Goal: Task Accomplishment & Management: Use online tool/utility

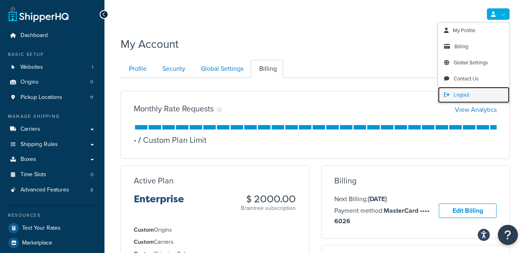
click at [461, 93] on span "Logout" at bounding box center [462, 95] width 16 height 8
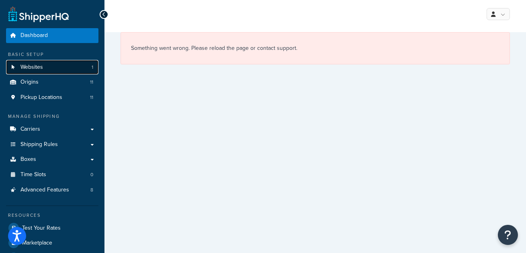
click at [65, 73] on link "Websites 1" at bounding box center [52, 67] width 92 height 15
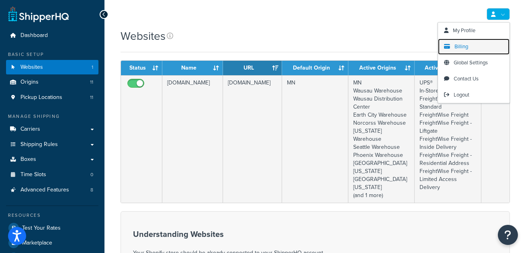
click at [477, 41] on link "Billing" at bounding box center [474, 47] width 72 height 16
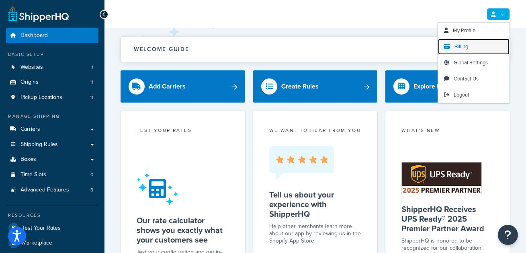
click at [456, 46] on span "Billing" at bounding box center [461, 47] width 14 height 8
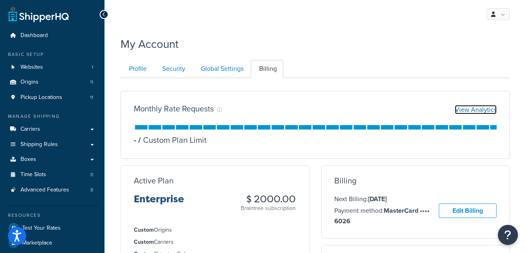
click at [483, 109] on link "View Analytics" at bounding box center [476, 109] width 42 height 9
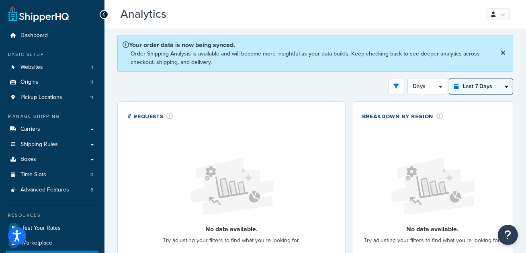
click at [489, 86] on select "Last 24 Hours Last 7 Days Last 30 Days Last 3 Months Last 6 Months Last 12 Mont…" at bounding box center [480, 86] width 63 height 16
select select "last_3_months"
click at [449, 78] on select "Last 24 Hours Last 7 Days Last 30 Days Last 3 Months Last 6 Months Last 12 Mont…" at bounding box center [480, 86] width 63 height 16
select select "1w"
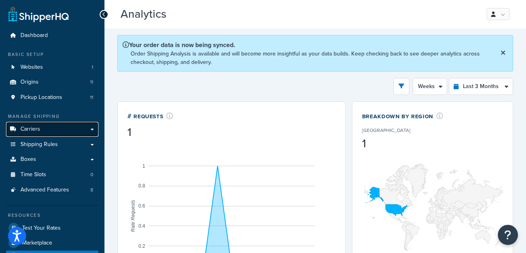
drag, startPoint x: 50, startPoint y: 133, endPoint x: 56, endPoint y: 133, distance: 5.7
click at [51, 133] on link "Carriers" at bounding box center [52, 129] width 92 height 15
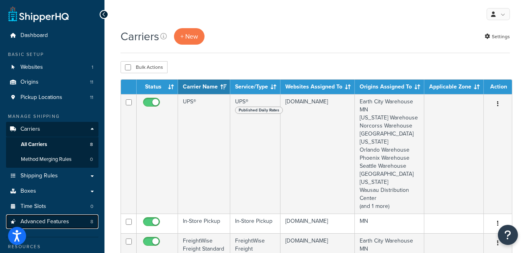
click at [68, 216] on link "Advanced Features 8" at bounding box center [52, 221] width 92 height 15
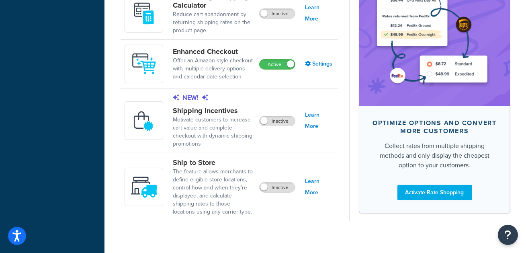
scroll to position [642, 0]
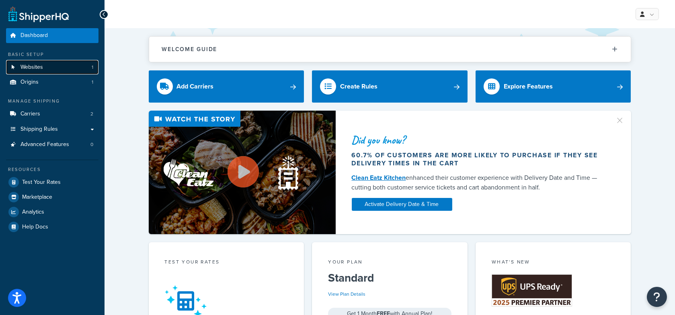
drag, startPoint x: 81, startPoint y: 64, endPoint x: 86, endPoint y: 64, distance: 4.8
click at [81, 64] on link "Websites 1" at bounding box center [52, 67] width 92 height 15
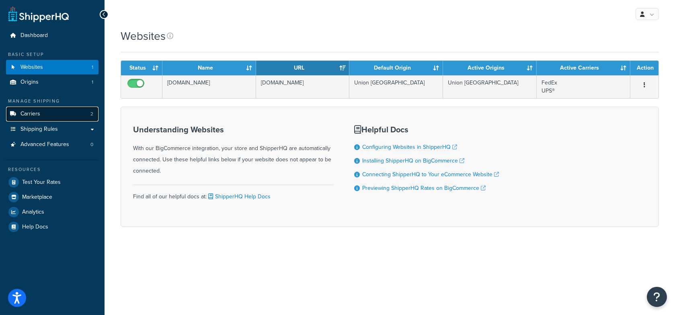
click at [78, 117] on link "Carriers 2" at bounding box center [52, 113] width 92 height 15
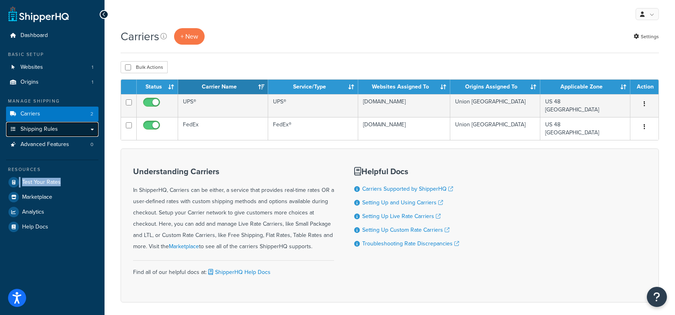
click at [65, 133] on link "Shipping Rules" at bounding box center [52, 129] width 92 height 15
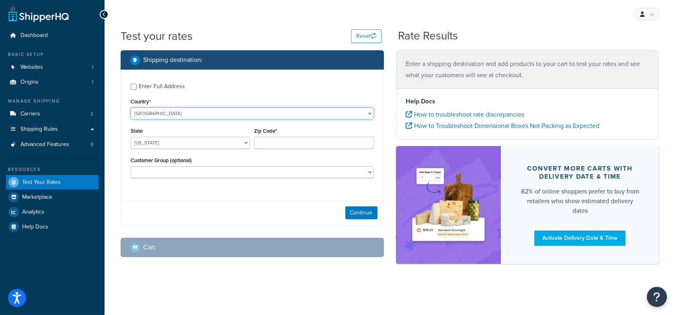
click at [185, 113] on select "[GEOGRAPHIC_DATA] [GEOGRAPHIC_DATA] [GEOGRAPHIC_DATA] [GEOGRAPHIC_DATA] [GEOGRA…" at bounding box center [252, 113] width 243 height 12
select select "CA"
click at [131, 107] on select "[GEOGRAPHIC_DATA] [GEOGRAPHIC_DATA] [GEOGRAPHIC_DATA] [GEOGRAPHIC_DATA] [GEOGRA…" at bounding box center [252, 113] width 243 height 12
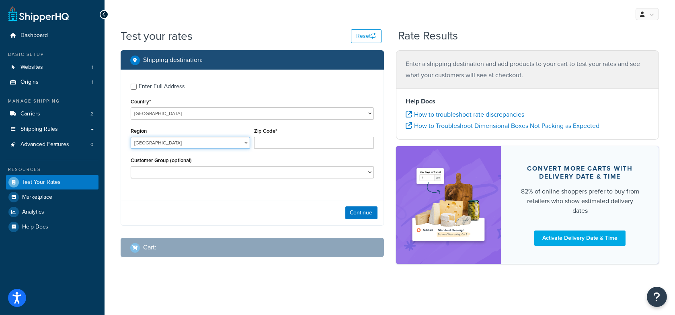
click at [177, 143] on select "[GEOGRAPHIC_DATA] [GEOGRAPHIC_DATA] [GEOGRAPHIC_DATA] [GEOGRAPHIC_DATA] [GEOGRA…" at bounding box center [190, 143] width 119 height 12
select select "BC"
click at [131, 137] on select "[GEOGRAPHIC_DATA] [GEOGRAPHIC_DATA] [GEOGRAPHIC_DATA] [GEOGRAPHIC_DATA] [GEOGRA…" at bounding box center [190, 143] width 119 height 12
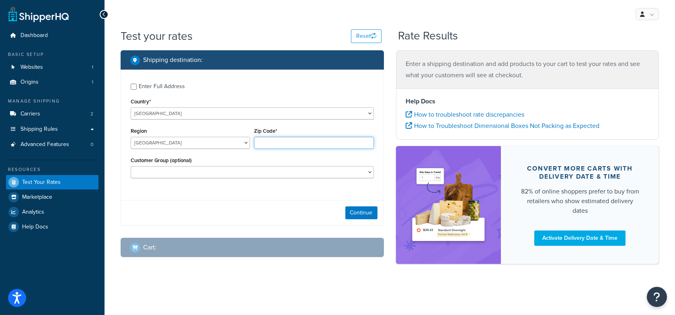
click at [288, 144] on input "Zip Code*" at bounding box center [313, 143] width 119 height 12
type input "V5J"
drag, startPoint x: 239, startPoint y: 206, endPoint x: 252, endPoint y: 205, distance: 12.9
click at [239, 206] on div "Continue" at bounding box center [252, 212] width 262 height 25
click at [355, 212] on button "Continue" at bounding box center [361, 212] width 32 height 13
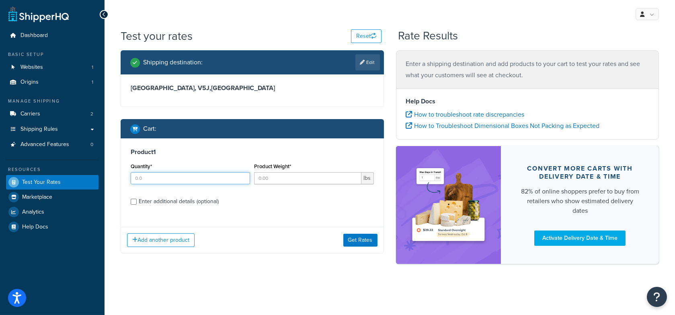
click at [172, 175] on input "Quantity*" at bounding box center [190, 178] width 119 height 12
type input "1"
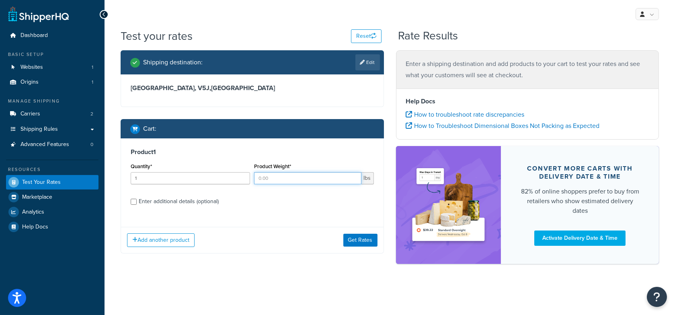
click at [279, 174] on input "Product Weight*" at bounding box center [307, 178] width 107 height 12
type input "5"
click at [171, 198] on div "Enter additional details (optional)" at bounding box center [179, 201] width 80 height 11
click at [137, 198] on input "Enter additional details (optional)" at bounding box center [134, 201] width 6 height 6
checkbox input "true"
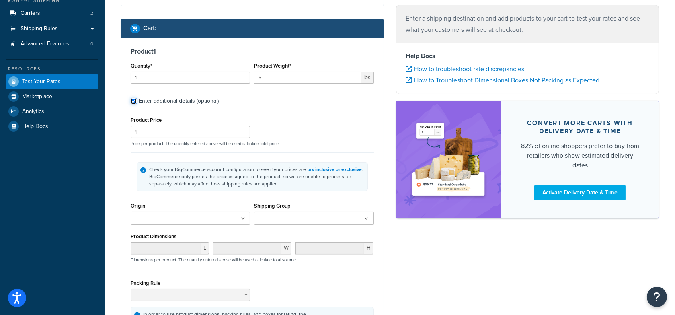
scroll to position [110, 0]
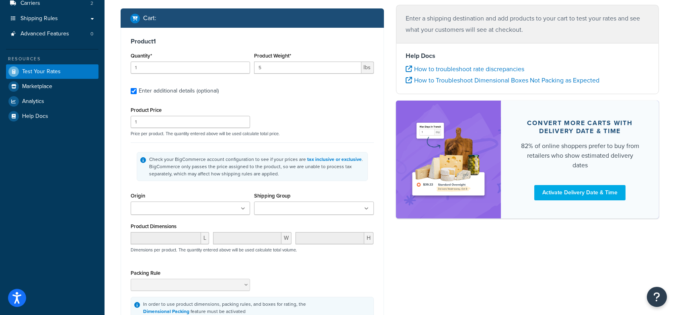
click at [289, 205] on input "Shipping Group" at bounding box center [291, 208] width 71 height 9
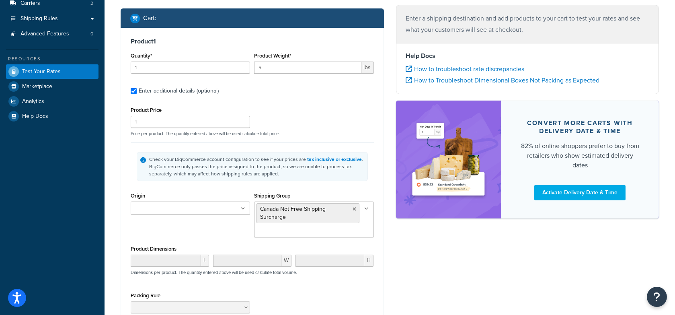
click at [327, 144] on div "Check your BigCommerce account configuration to see if your prices are tax incl…" at bounding box center [252, 166] width 243 height 48
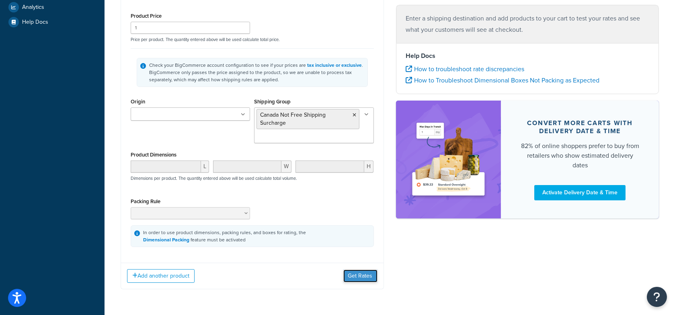
click at [366, 270] on button "Get Rates" at bounding box center [360, 275] width 34 height 13
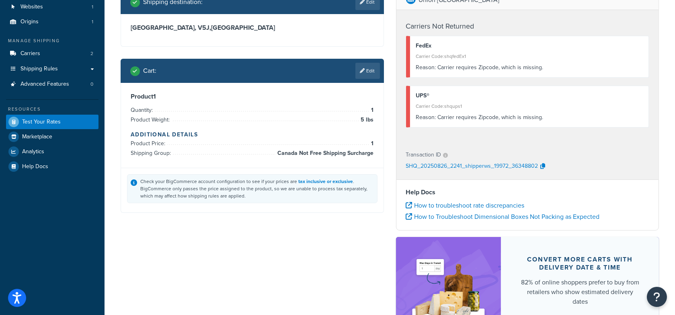
scroll to position [41, 0]
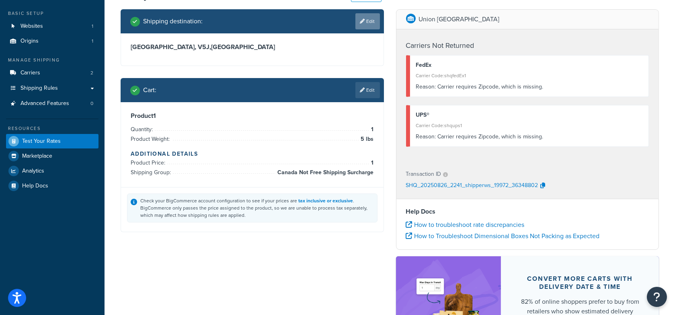
click at [365, 26] on link "Edit" at bounding box center [367, 21] width 25 height 16
select select "CA"
select select "BC"
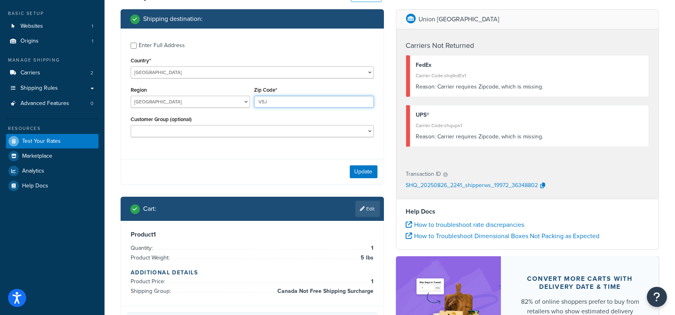
click at [303, 103] on input "V5J" at bounding box center [313, 102] width 119 height 12
type input "V5J 1N5"
click at [368, 172] on button "Update" at bounding box center [364, 171] width 28 height 13
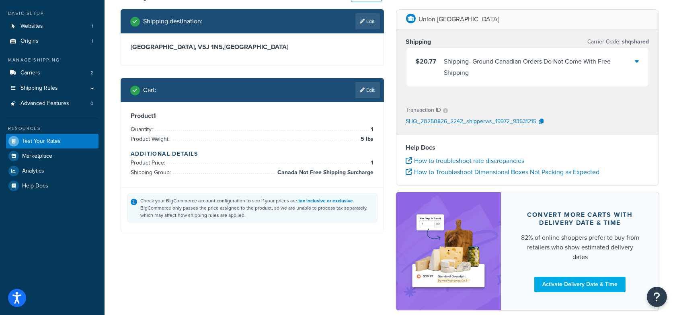
click at [624, 69] on div "Shipping - Ground Canadian Orders Do Not Come With Free Shipping" at bounding box center [539, 67] width 191 height 23
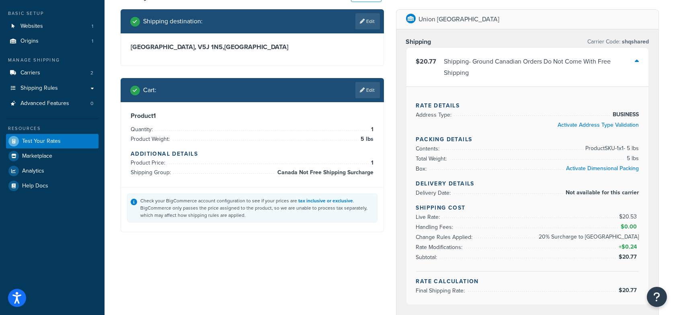
click at [633, 62] on div "Shipping - Ground Canadian Orders Do Not Come With Free Shipping" at bounding box center [539, 67] width 191 height 23
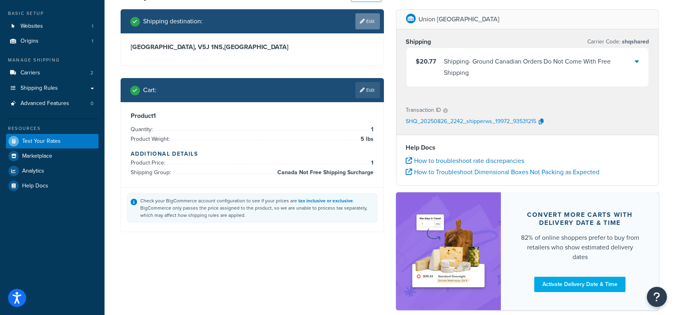
click at [360, 20] on icon at bounding box center [362, 21] width 5 height 5
select select "CA"
select select "BC"
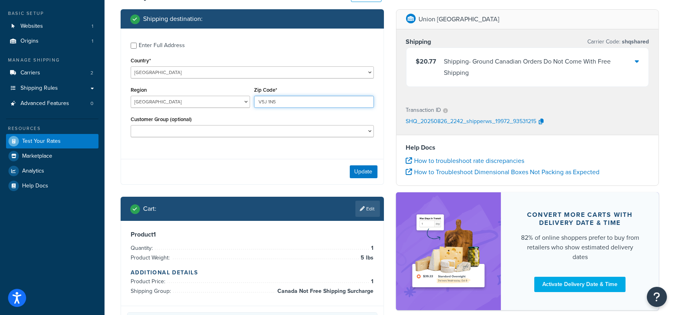
click at [269, 102] on input "V5J 1N5" at bounding box center [313, 102] width 119 height 12
type input "V5J 6N5"
click at [359, 168] on button "Update" at bounding box center [364, 171] width 28 height 13
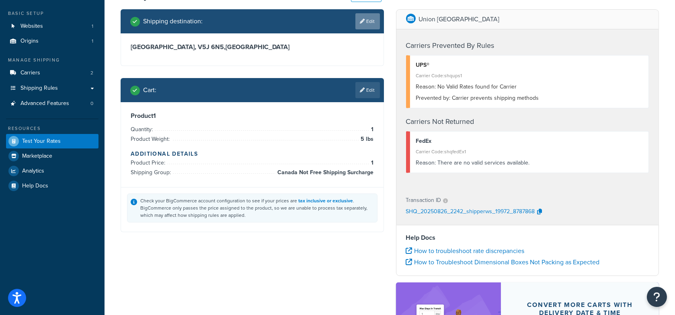
click at [367, 23] on link "Edit" at bounding box center [367, 21] width 25 height 16
select select "CA"
select select "BC"
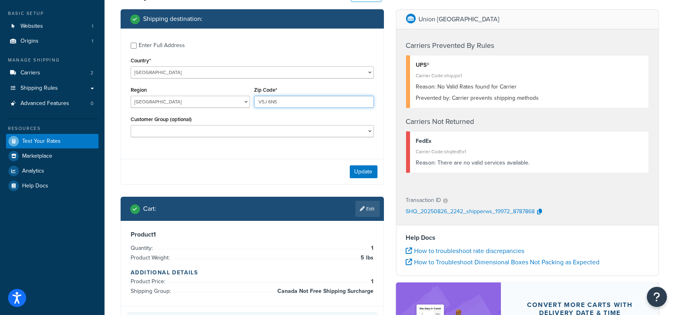
drag, startPoint x: 269, startPoint y: 101, endPoint x: 283, endPoint y: 102, distance: 14.1
click at [270, 101] on input "V5J 6N5" at bounding box center [313, 102] width 119 height 12
type input "V5J 1N5"
click at [361, 168] on button "Update" at bounding box center [364, 171] width 28 height 13
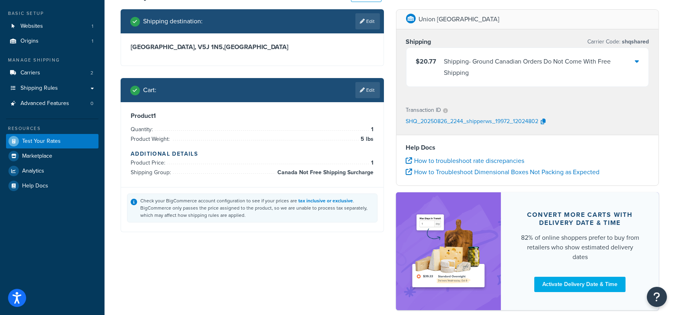
click at [630, 63] on div "Shipping - Ground Canadian Orders Do Not Come With Free Shipping" at bounding box center [539, 67] width 191 height 23
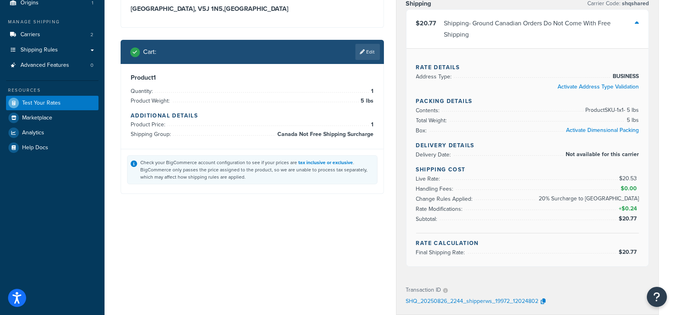
scroll to position [78, 0]
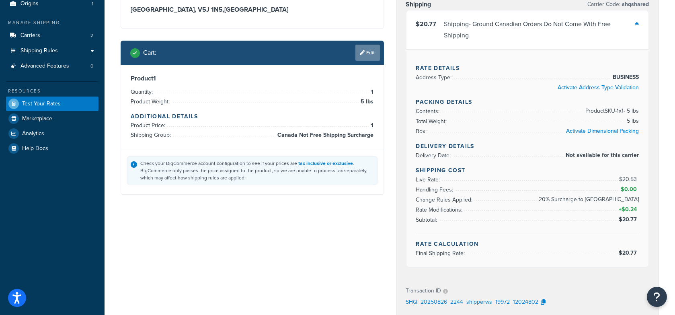
click at [370, 55] on link "Edit" at bounding box center [367, 53] width 25 height 16
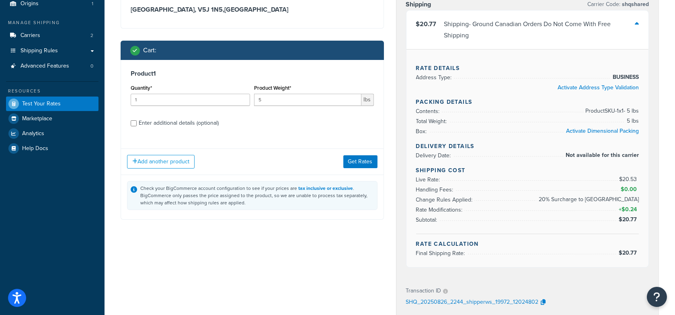
click at [187, 125] on div "Enter additional details (optional)" at bounding box center [179, 122] width 80 height 11
click at [137, 125] on input "Enter additional details (optional)" at bounding box center [134, 123] width 6 height 6
checkbox input "true"
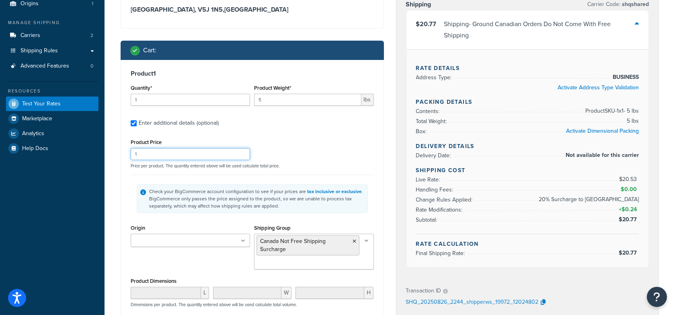
click at [215, 152] on input "1" at bounding box center [190, 154] width 119 height 12
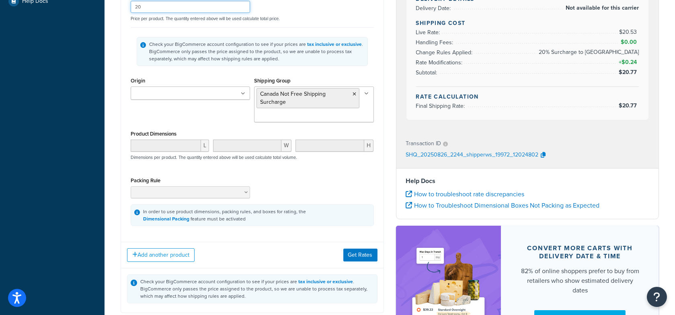
scroll to position [224, 0]
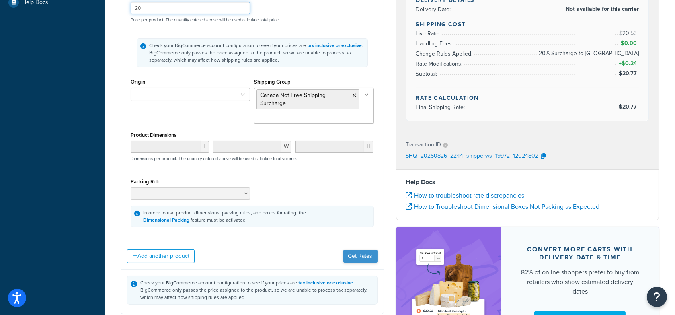
type input "20"
click at [364, 256] on button "Get Rates" at bounding box center [360, 256] width 34 height 13
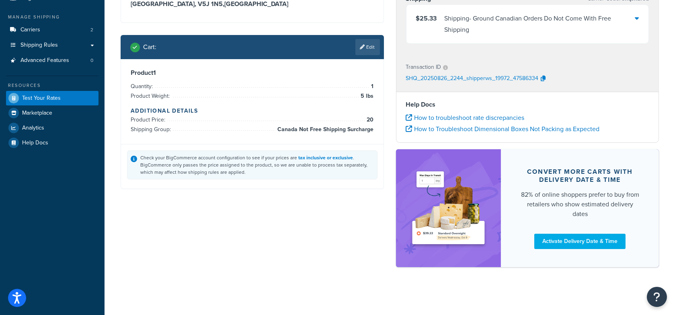
scroll to position [0, 0]
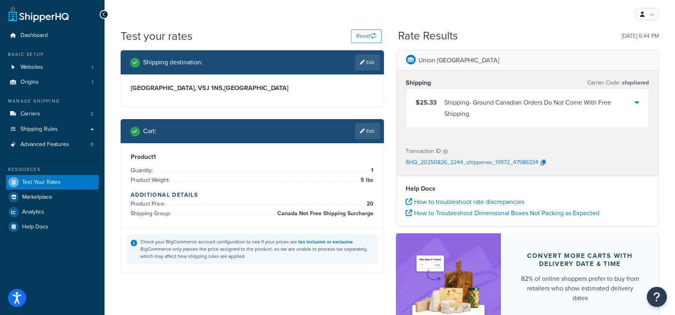
click at [613, 115] on div "Shipping - Ground Canadian Orders Do Not Come With Free Shipping" at bounding box center [539, 108] width 190 height 23
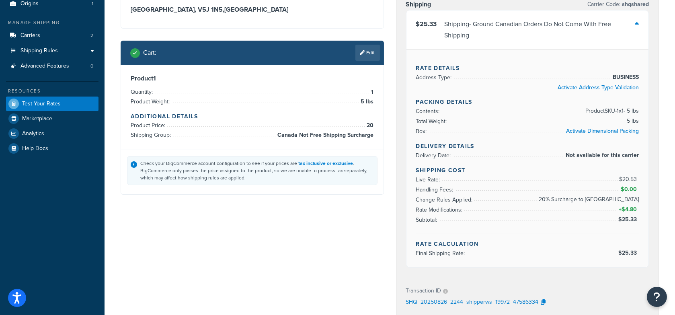
scroll to position [78, 0]
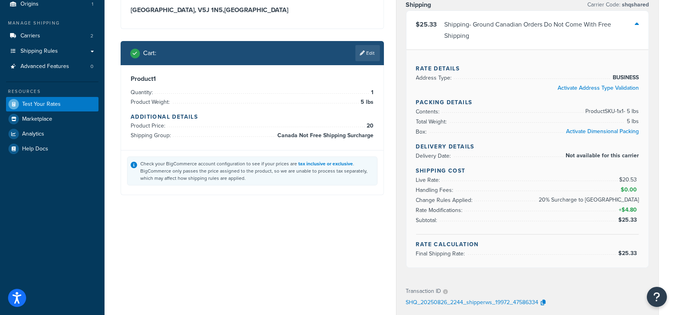
click at [633, 33] on div "Shipping - Ground Canadian Orders Do Not Come With Free Shipping" at bounding box center [539, 30] width 190 height 23
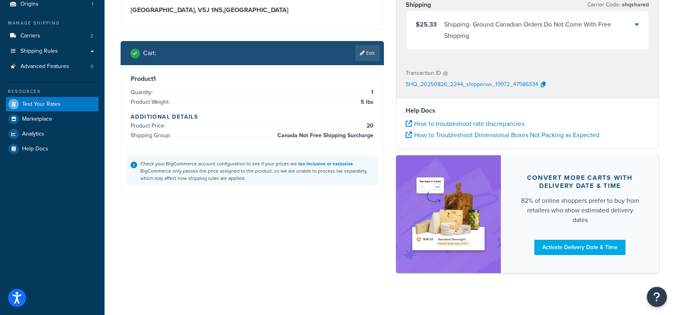
scroll to position [0, 0]
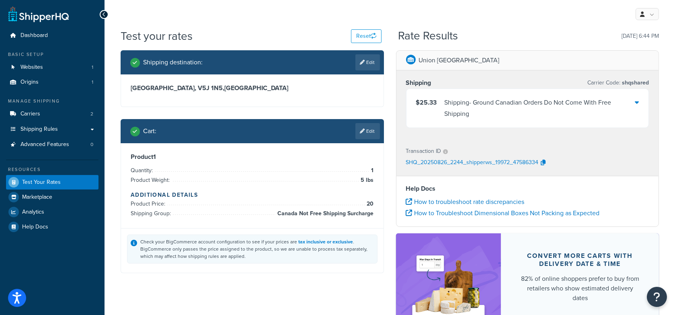
click at [366, 133] on link "Edit" at bounding box center [367, 131] width 25 height 16
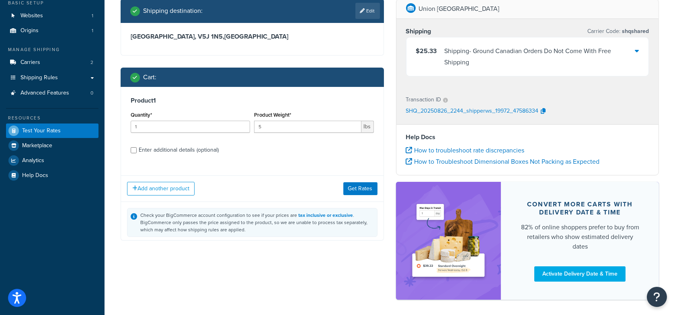
scroll to position [65, 0]
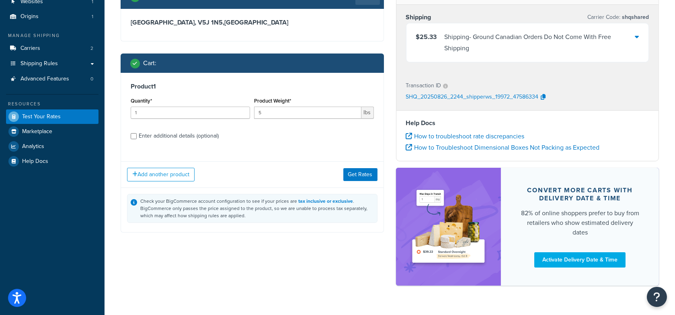
click at [183, 134] on div "Enter additional details (optional)" at bounding box center [179, 135] width 80 height 11
click at [137, 134] on input "Enter additional details (optional)" at bounding box center [134, 136] width 6 height 6
checkbox input "true"
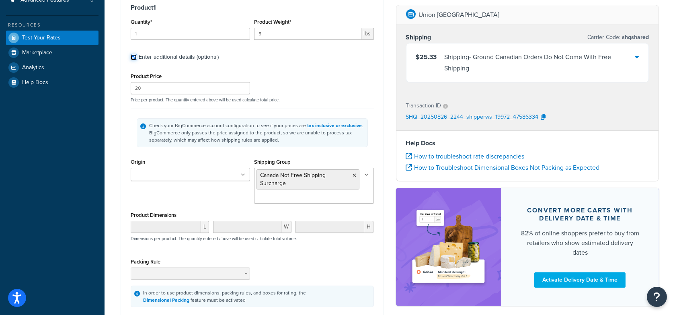
scroll to position [152, 0]
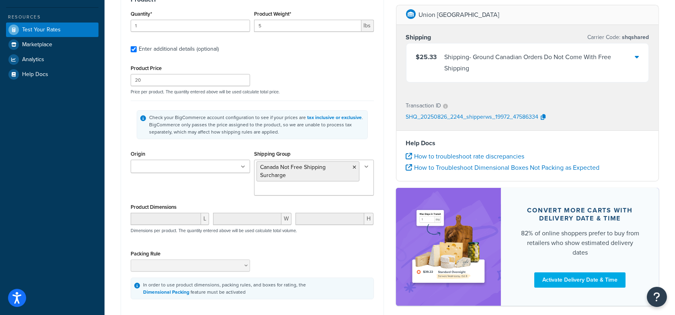
click at [202, 164] on ul at bounding box center [190, 166] width 119 height 13
drag, startPoint x: 195, startPoint y: 178, endPoint x: 248, endPoint y: 150, distance: 59.1
click at [345, 140] on div "Check your BigCommerce account configuration to see if your prices are tax incl…" at bounding box center [252, 124] width 243 height 48
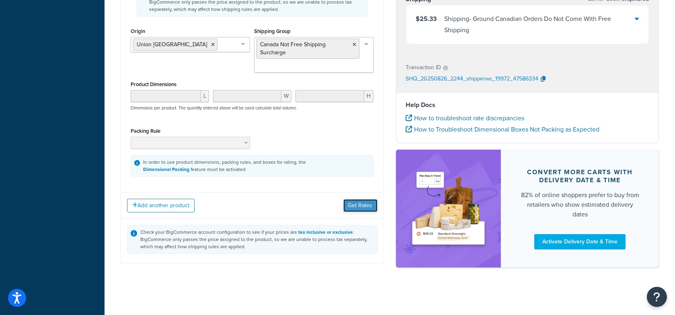
click at [362, 206] on button "Get Rates" at bounding box center [360, 205] width 34 height 13
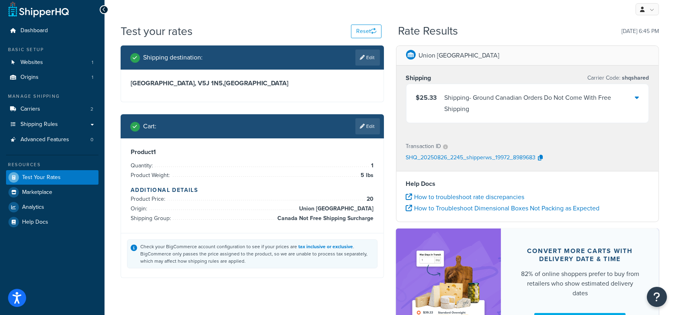
scroll to position [0, 0]
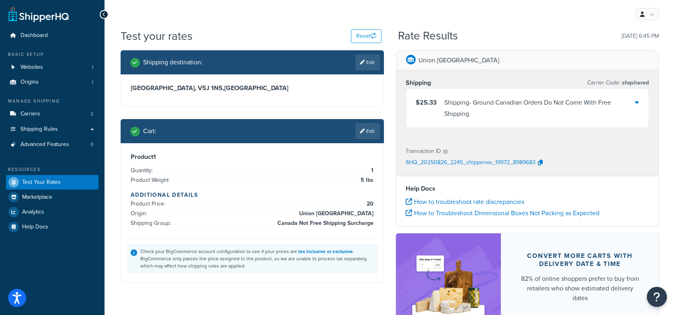
click at [625, 104] on div "Shipping - Ground Canadian Orders Do Not Come With Free Shipping" at bounding box center [539, 108] width 190 height 23
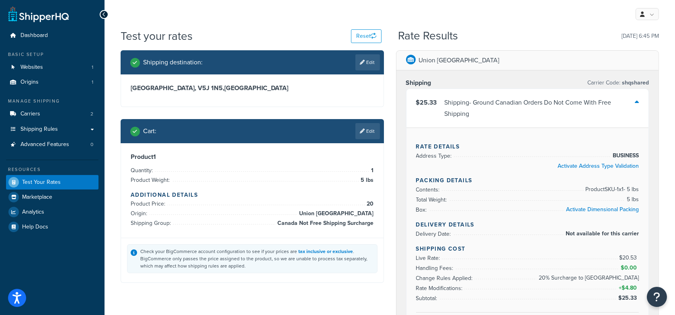
click at [625, 104] on div "Shipping - Ground Canadian Orders Do Not Come With Free Shipping" at bounding box center [539, 108] width 190 height 23
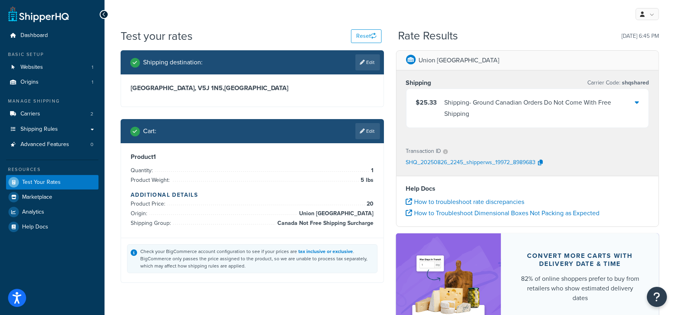
click at [634, 103] on icon at bounding box center [636, 102] width 4 height 6
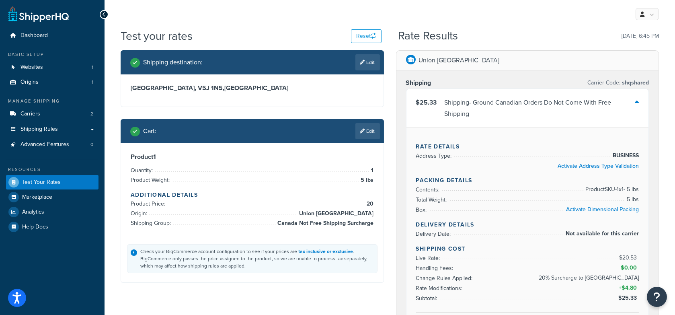
click at [634, 103] on icon at bounding box center [636, 102] width 4 height 6
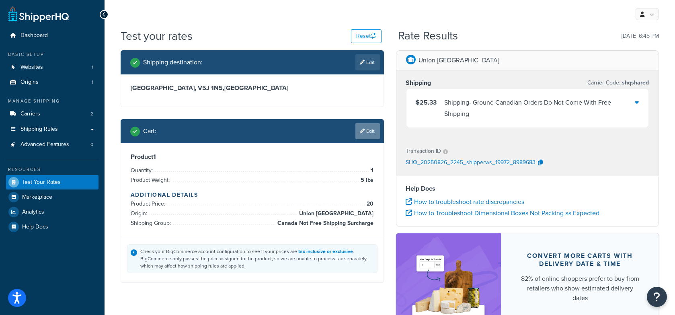
click at [360, 129] on icon at bounding box center [362, 131] width 5 height 5
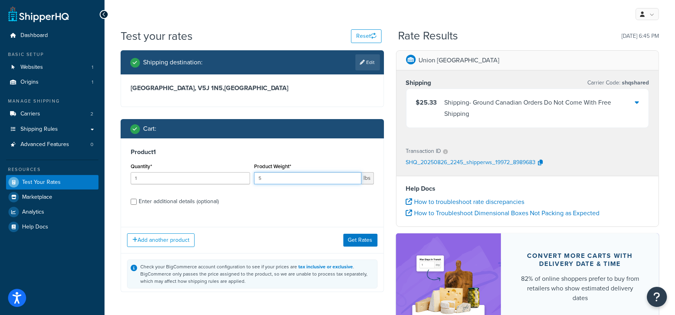
click at [290, 176] on input "5" at bounding box center [307, 178] width 107 height 12
type input "6"
click at [354, 240] on button "Get Rates" at bounding box center [360, 239] width 34 height 13
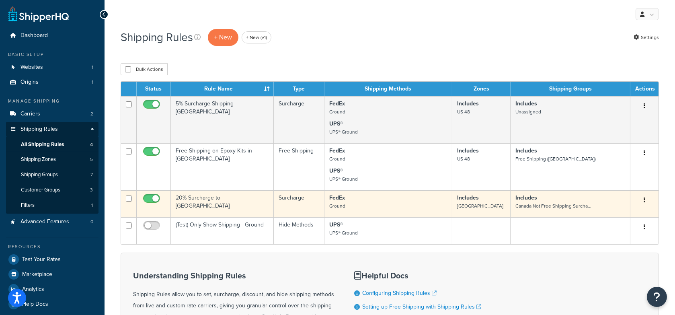
click at [232, 205] on td "20% Surcharge to [GEOGRAPHIC_DATA]" at bounding box center [222, 203] width 103 height 27
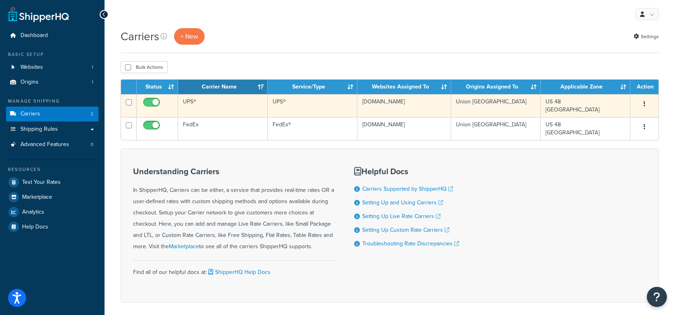
click at [215, 107] on td "UPS®" at bounding box center [223, 105] width 90 height 23
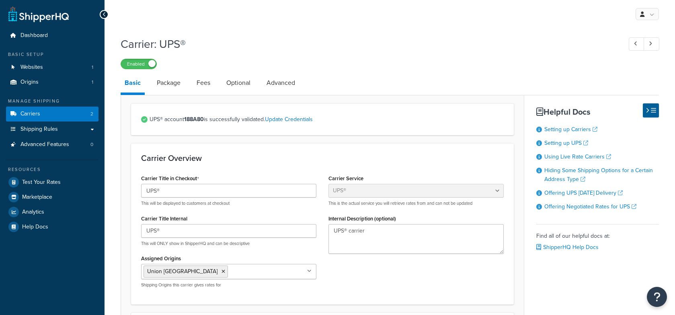
select select "ups"
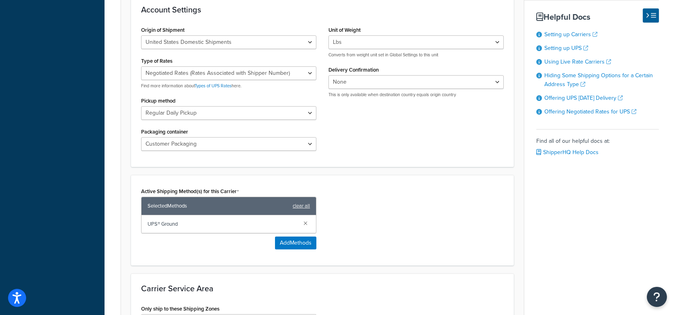
scroll to position [318, 0]
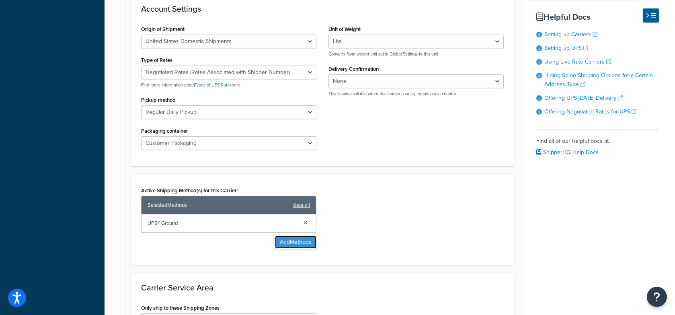
click at [303, 243] on button "Add Methods" at bounding box center [295, 241] width 41 height 13
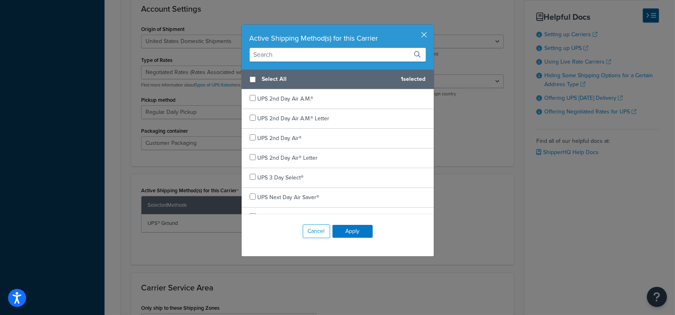
click at [299, 58] on input "text" at bounding box center [338, 55] width 176 height 14
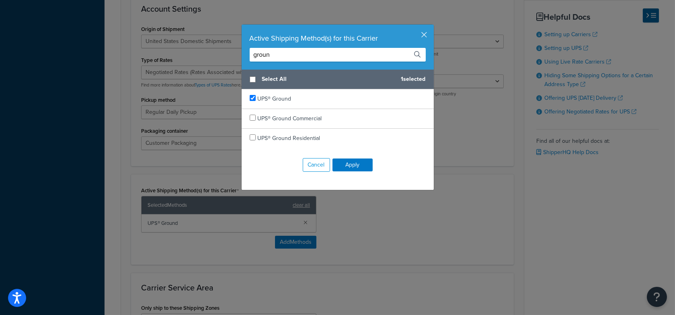
type input "ground"
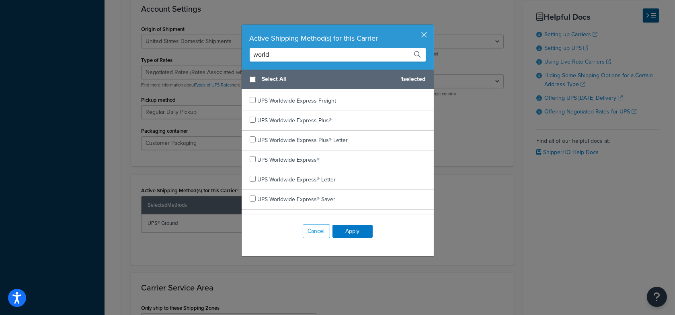
scroll to position [71, 0]
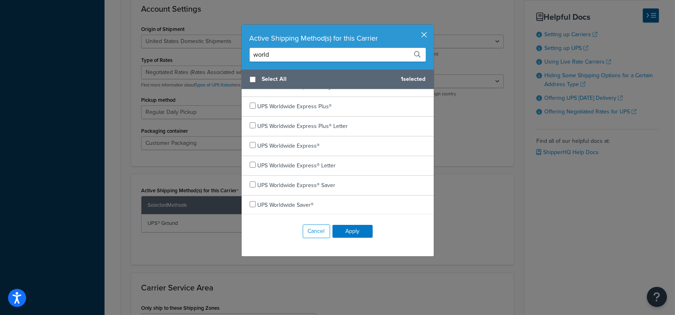
type input "world"
click at [432, 27] on button "button" at bounding box center [433, 26] width 2 height 2
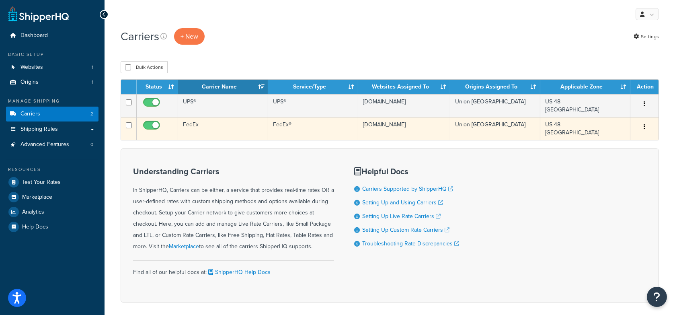
click at [214, 132] on td "FedEx" at bounding box center [223, 128] width 90 height 23
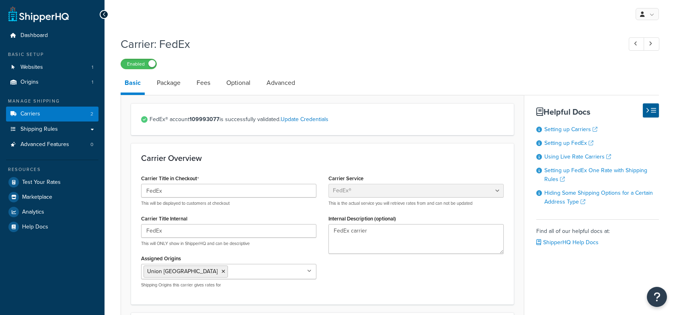
select select "fedEx"
select select "REGULAR_PICKUP"
select select "YOUR_PACKAGING"
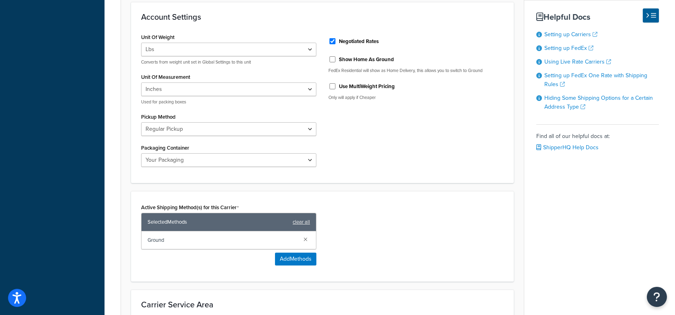
scroll to position [333, 0]
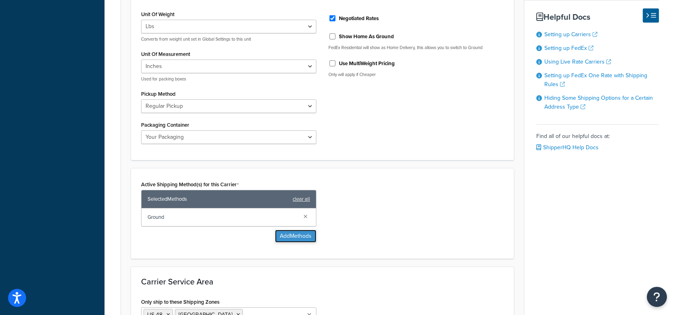
click at [288, 233] on button "Add Methods" at bounding box center [295, 235] width 41 height 13
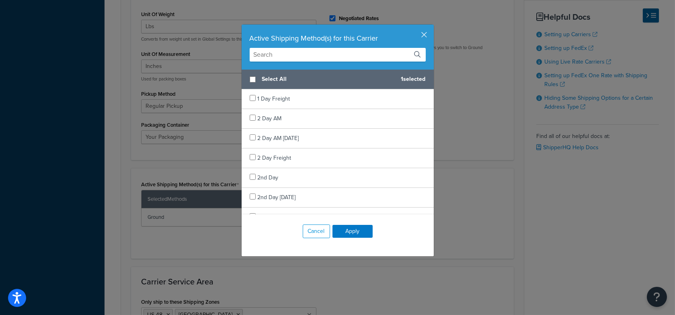
click at [293, 54] on input "text" at bounding box center [338, 55] width 176 height 14
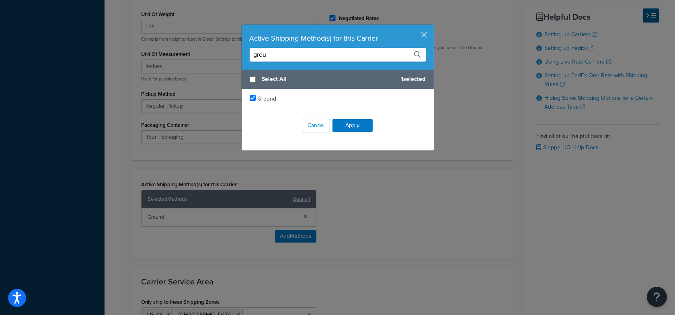
type input "groun"
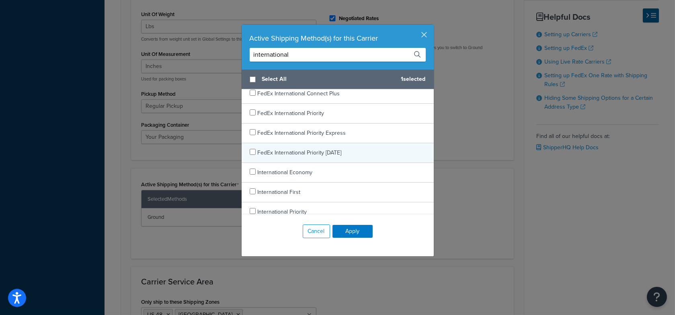
scroll to position [0, 0]
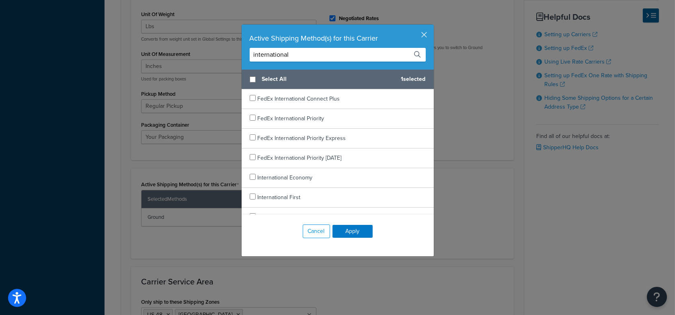
type input "international"
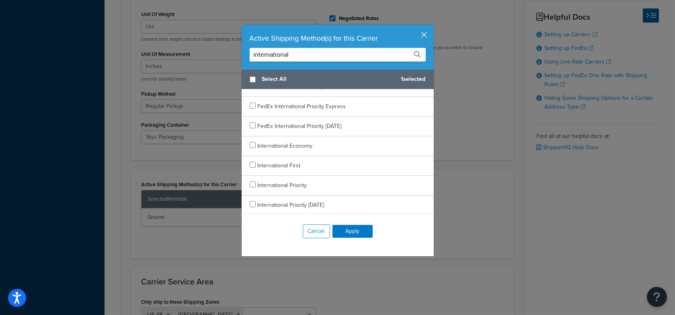
click at [432, 27] on button "button" at bounding box center [433, 26] width 2 height 2
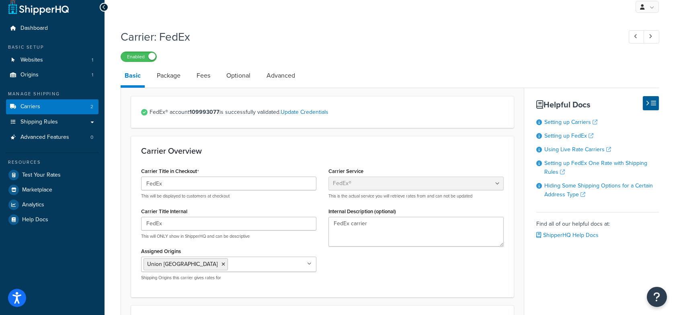
scroll to position [0, 0]
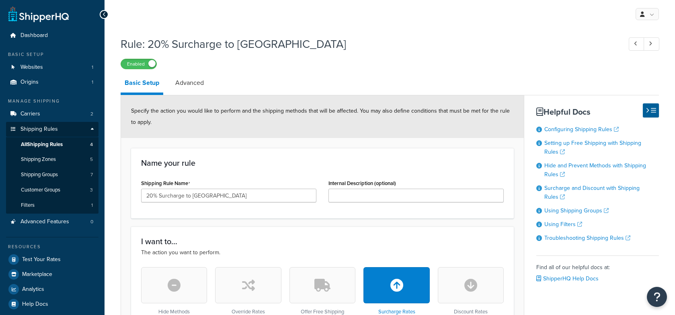
select select "PERCENTAGE"
select select "ORDER"
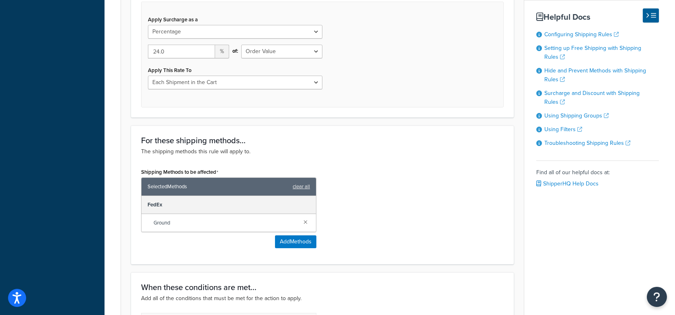
scroll to position [323, 0]
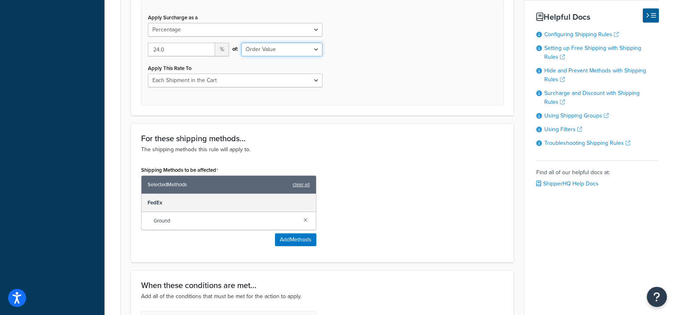
click at [286, 53] on select "Shipping Price Order Value" at bounding box center [281, 50] width 81 height 14
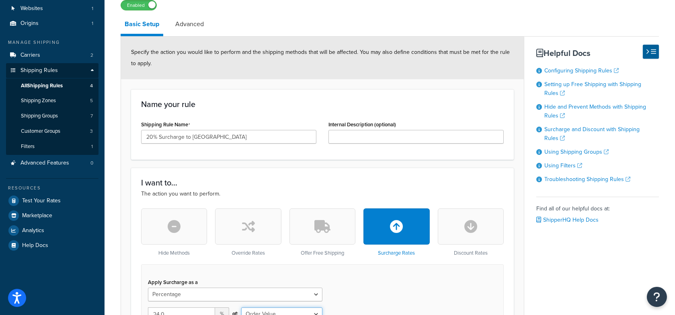
scroll to position [0, 0]
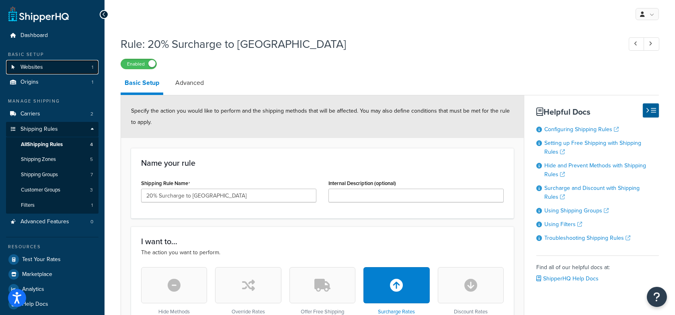
click at [68, 64] on link "Websites 1" at bounding box center [52, 67] width 92 height 15
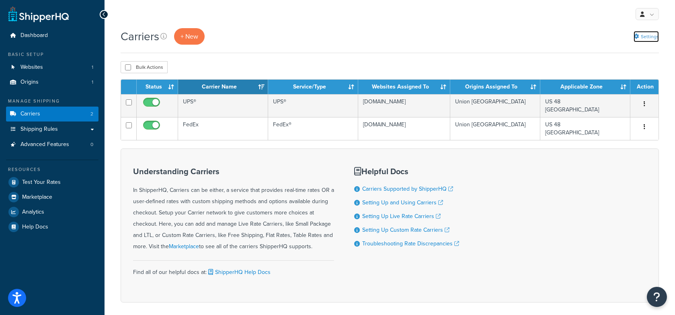
click at [636, 37] on icon at bounding box center [635, 36] width 5 height 5
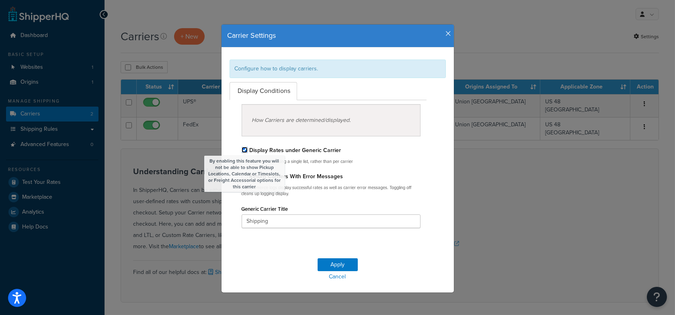
click at [244, 147] on input "By enabling this feature you will not be able to show Pickup Locations, Calenda…" at bounding box center [244, 150] width 6 height 6
checkbox input "false"
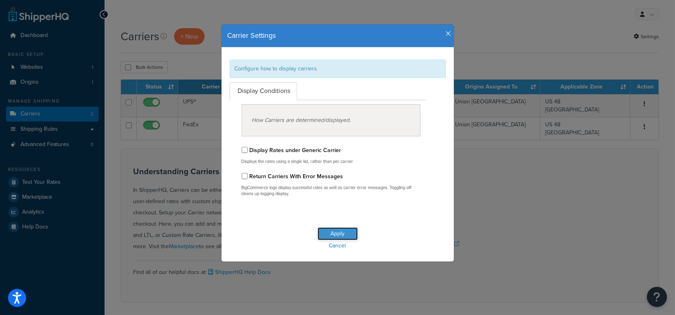
click at [346, 230] on button "Apply" at bounding box center [337, 233] width 40 height 13
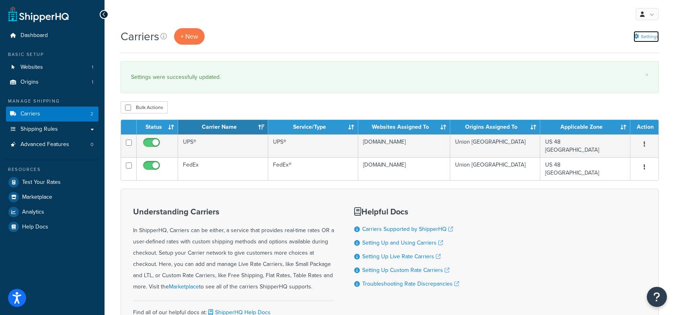
click at [649, 35] on link "Settings" at bounding box center [645, 36] width 25 height 11
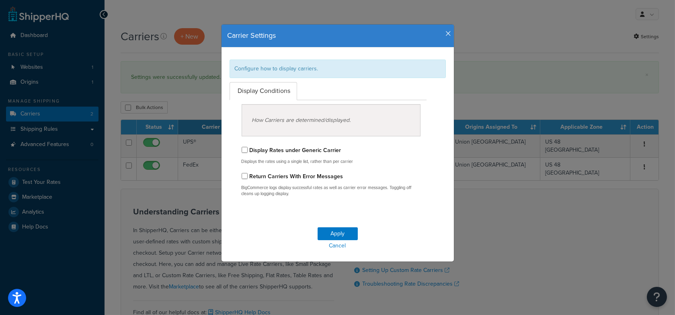
click at [267, 152] on label "Display Rates under Generic Carrier" at bounding box center [296, 150] width 92 height 8
click at [248, 152] on input "Display Rates under Generic Carrier" at bounding box center [244, 150] width 6 height 6
checkbox input "true"
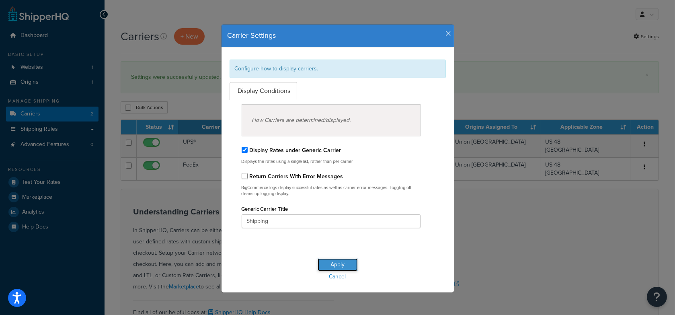
click at [348, 261] on button "Apply" at bounding box center [337, 264] width 40 height 13
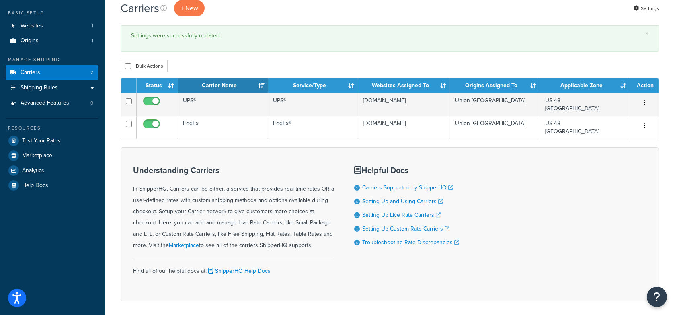
scroll to position [43, 0]
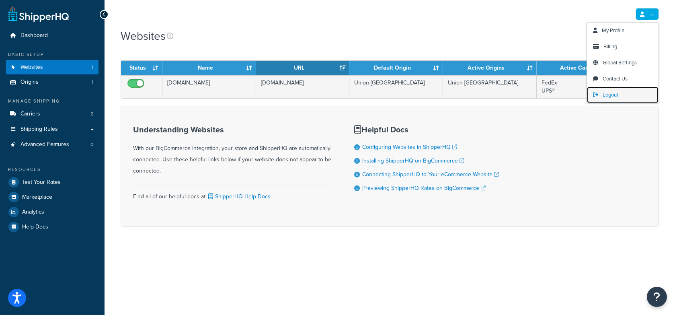
click at [610, 94] on span "Logout" at bounding box center [610, 95] width 16 height 8
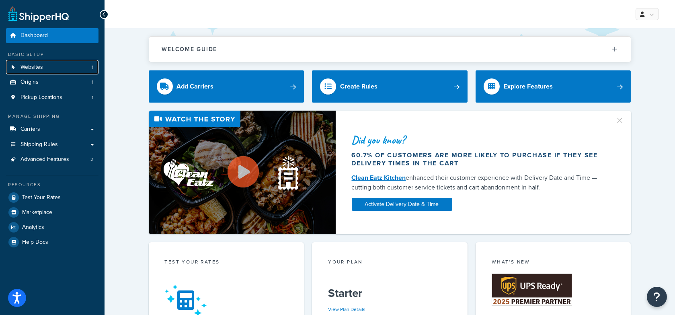
drag, startPoint x: 93, startPoint y: 68, endPoint x: 108, endPoint y: 68, distance: 15.7
click at [93, 68] on span "1" at bounding box center [93, 67] width 2 height 7
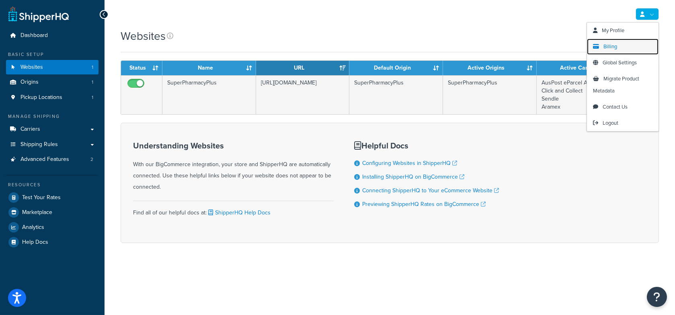
click at [606, 47] on span "Billing" at bounding box center [610, 47] width 14 height 8
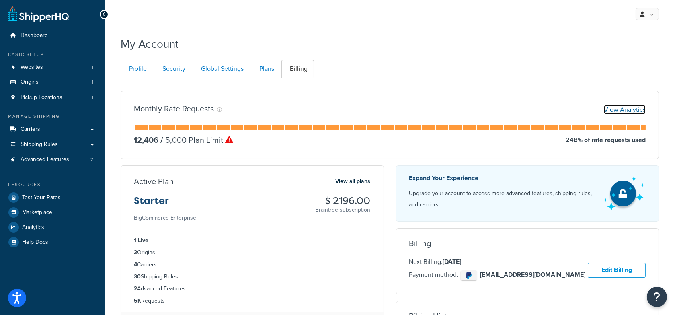
click at [624, 110] on link "View Analytics" at bounding box center [624, 109] width 42 height 9
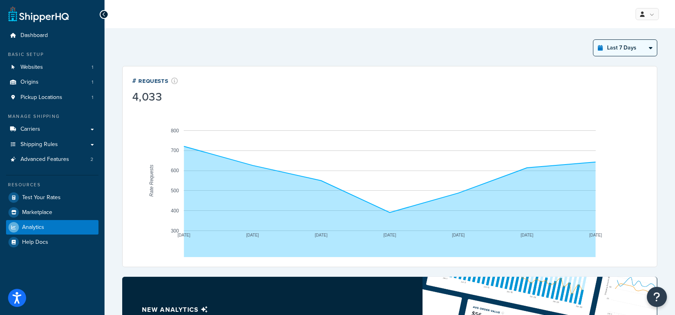
click at [628, 44] on select "Last 24 Hours Last 7 Days Last 30 Days Last 3 Months Last 6 Months Last 12 Mont…" at bounding box center [624, 48] width 63 height 16
click at [593, 40] on select "Last 24 Hours Last 7 Days Last 30 Days Last 3 Months Last 6 Months Last 12 Mont…" at bounding box center [624, 48] width 63 height 16
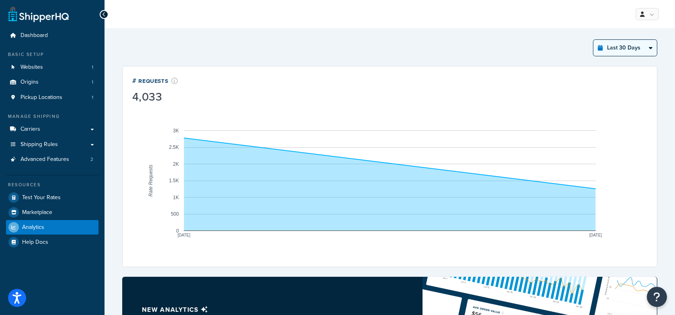
click at [612, 39] on div "Last 30 Days Select a time period Last 24 Hours Last 7 Days Last 30 Days Last 3…" at bounding box center [625, 47] width 64 height 17
click at [621, 49] on select "Last 24 Hours Last 7 Days Last 30 Days Last 3 Months Last 6 Months Last 12 Mont…" at bounding box center [624, 48] width 63 height 16
click at [593, 40] on select "Last 24 Hours Last 7 Days Last 30 Days Last 3 Months Last 6 Months Last 12 Mont…" at bounding box center [624, 48] width 63 height 16
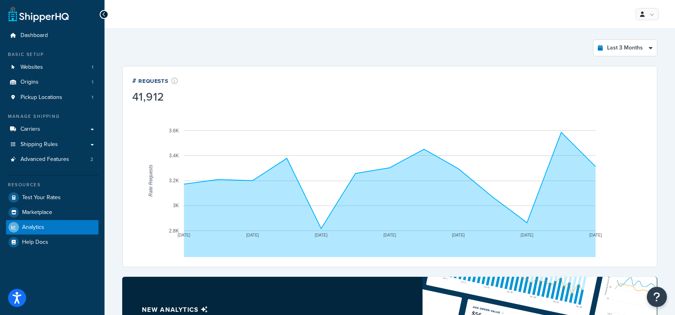
drag, startPoint x: 606, startPoint y: 51, endPoint x: 534, endPoint y: 4, distance: 85.1
click at [0, 0] on div "Dashboard Basic Setup Websites 1 Origins 1 Pickup Locations 1 Manage Shipping C…" at bounding box center [337, 264] width 675 height 529
click at [626, 48] on select "Last 24 Hours Last 7 Days Last 30 Days Last 3 Months Last 6 Months Last 12 Mont…" at bounding box center [624, 48] width 63 height 16
select select "last_7_days"
click at [593, 40] on select "Last 24 Hours Last 7 Days Last 30 Days Last 3 Months Last 6 Months Last 12 Mont…" at bounding box center [624, 48] width 63 height 16
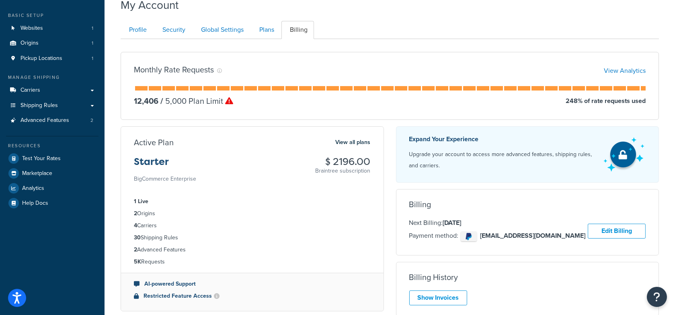
scroll to position [43, 0]
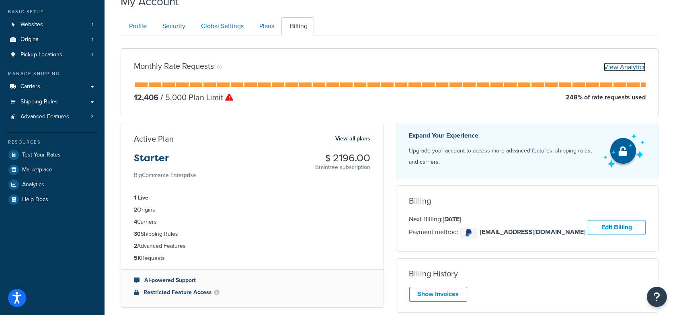
click at [621, 65] on link "View Analytics" at bounding box center [624, 66] width 42 height 9
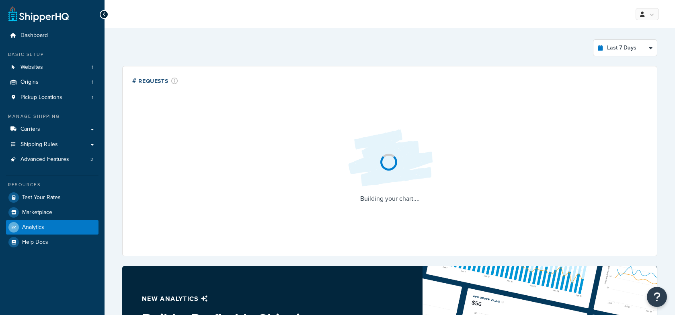
select select "last_7_days"
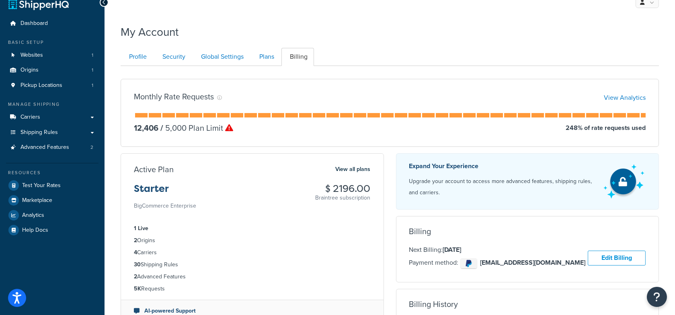
scroll to position [8, 0]
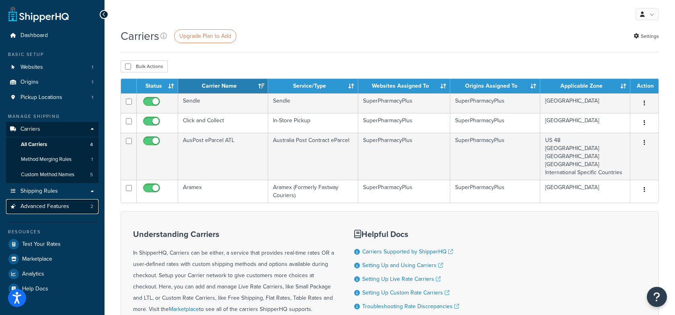
click at [69, 209] on link "Advanced Features 2" at bounding box center [52, 206] width 92 height 15
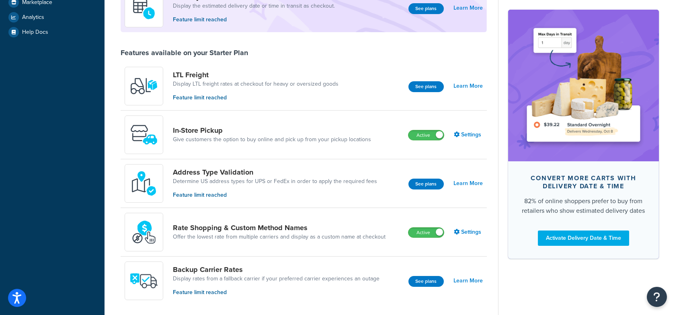
scroll to position [221, 0]
